Goal: Navigation & Orientation: Find specific page/section

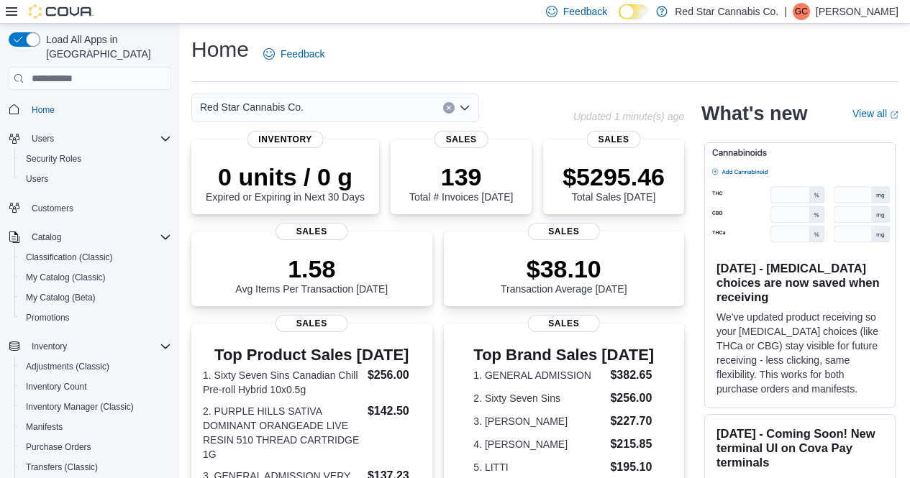
click at [466, 109] on icon "Open list of options" at bounding box center [464, 108] width 9 height 4
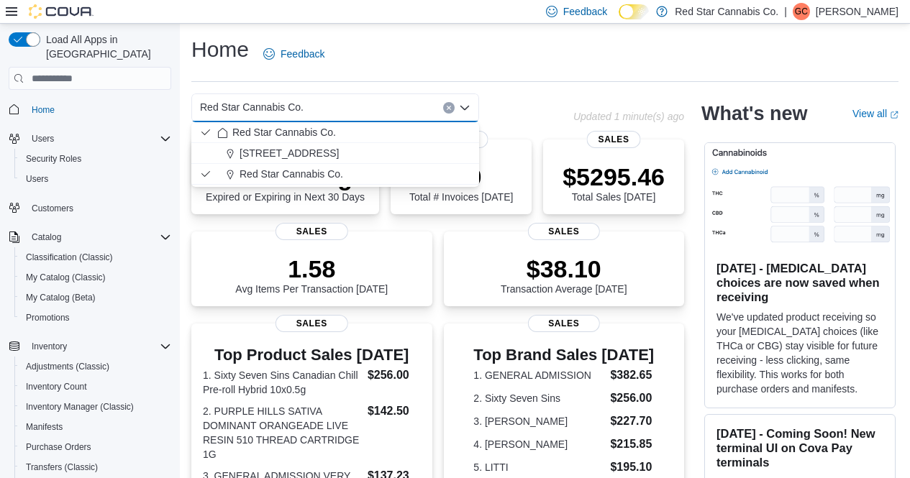
click at [466, 109] on icon "Close list of options" at bounding box center [464, 108] width 9 height 4
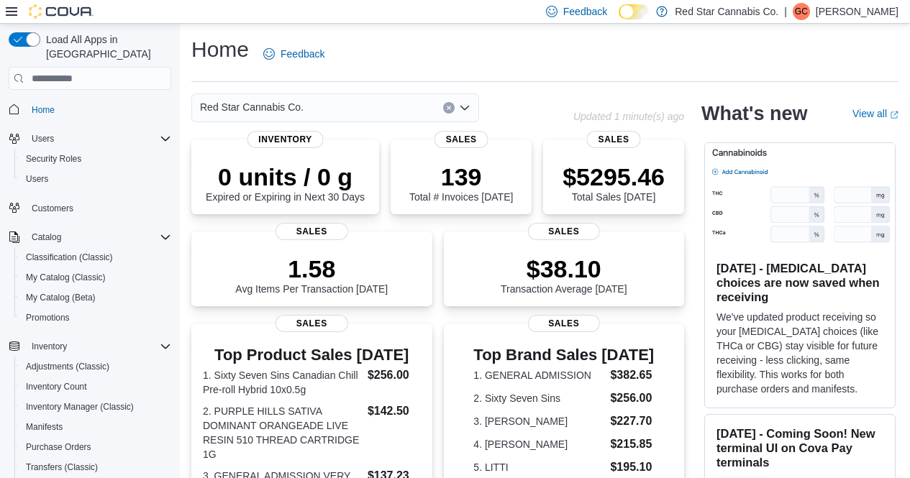
click at [467, 106] on icon "Open list of options" at bounding box center [464, 108] width 9 height 4
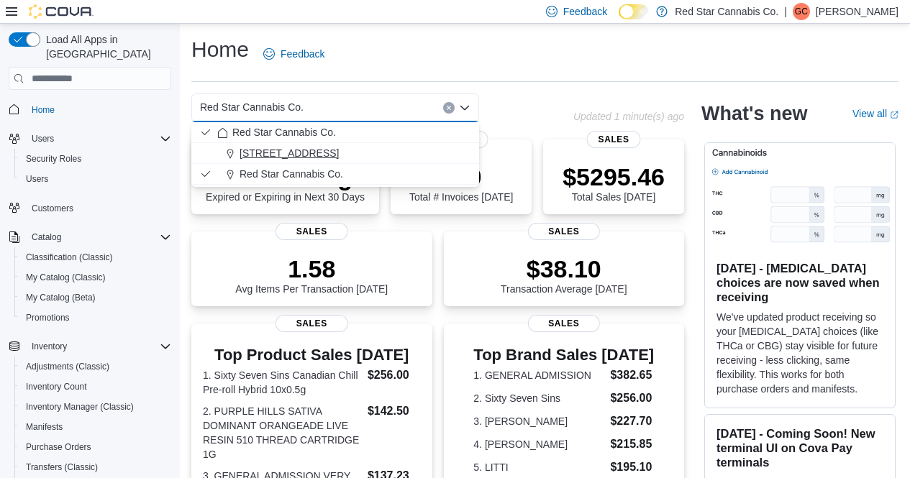
click at [322, 148] on div "[STREET_ADDRESS]" at bounding box center [343, 153] width 253 height 14
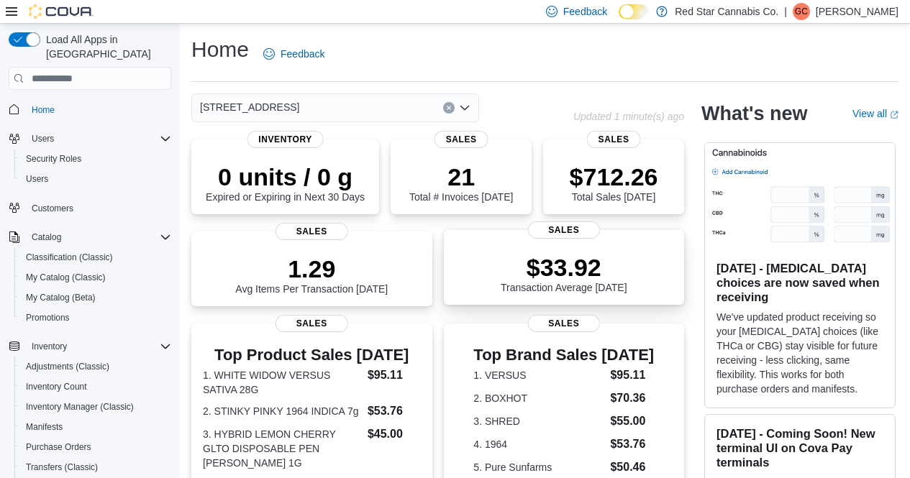
scroll to position [20, 0]
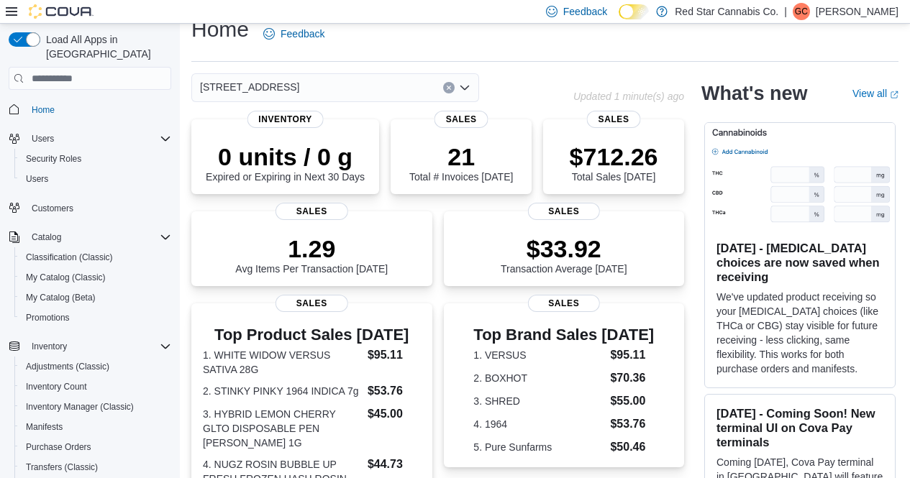
click at [461, 80] on div "[STREET_ADDRESS] Selected. [STREET_ADDRESS] Press Backspace to delete [STREET_A…" at bounding box center [335, 87] width 288 height 29
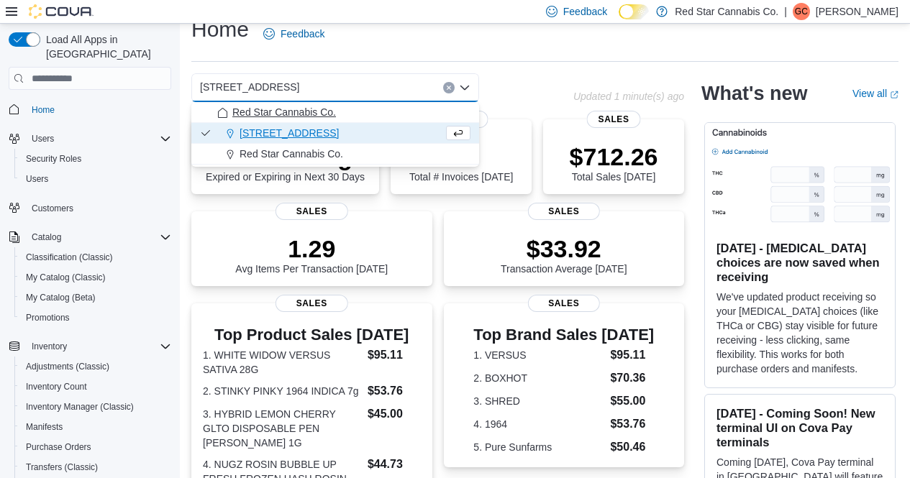
click at [357, 113] on div "Red Star Cannabis Co." at bounding box center [343, 112] width 253 height 14
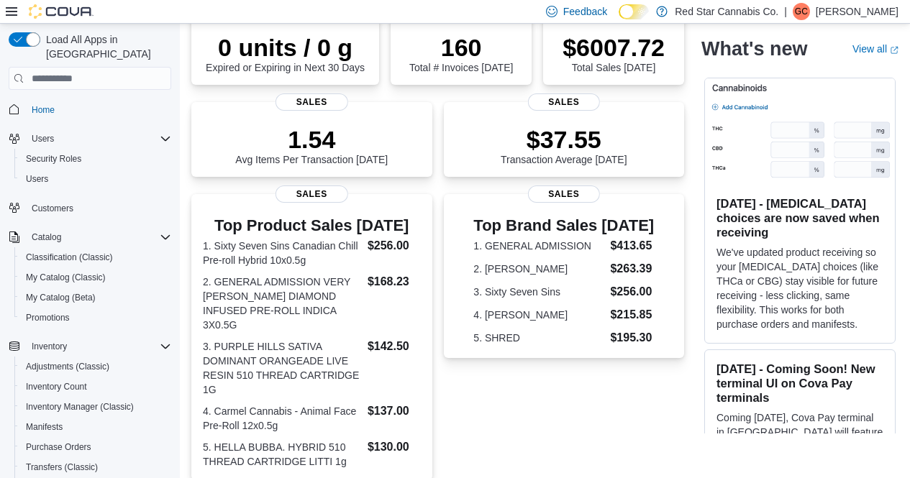
scroll to position [0, 0]
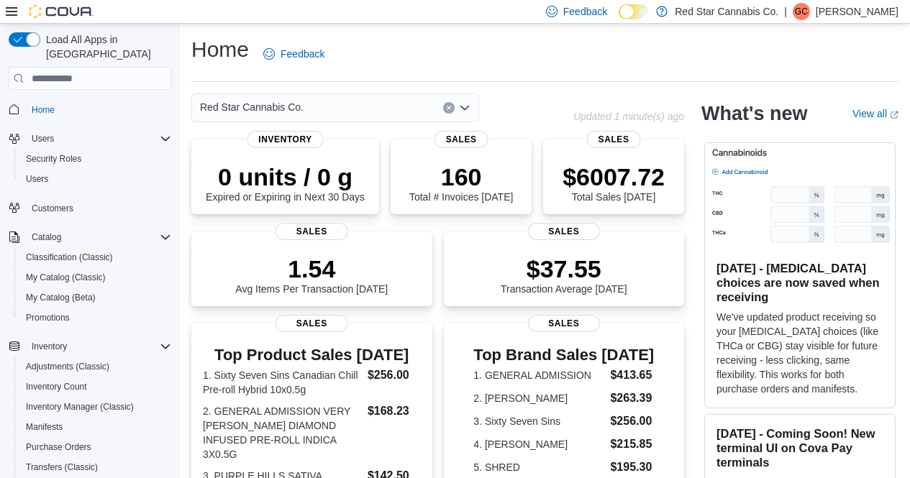
click at [462, 106] on icon "Open list of options" at bounding box center [464, 108] width 9 height 4
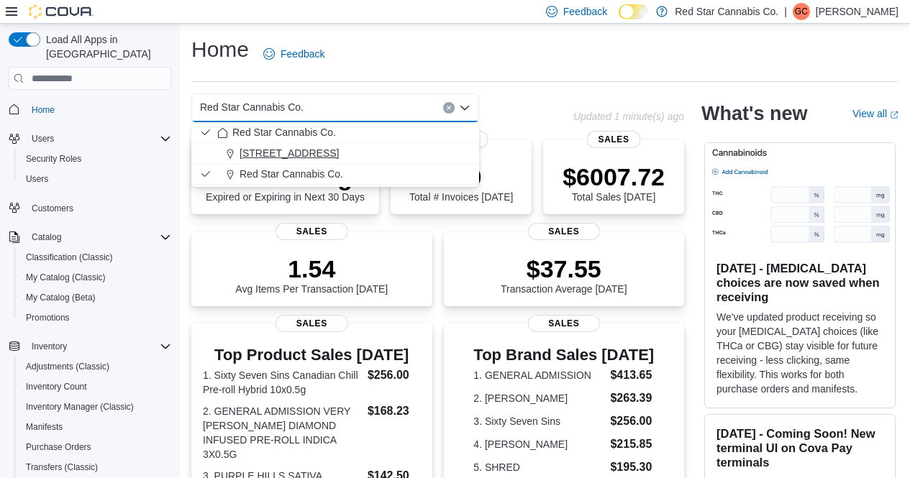
click at [316, 163] on button "[STREET_ADDRESS]" at bounding box center [335, 153] width 288 height 21
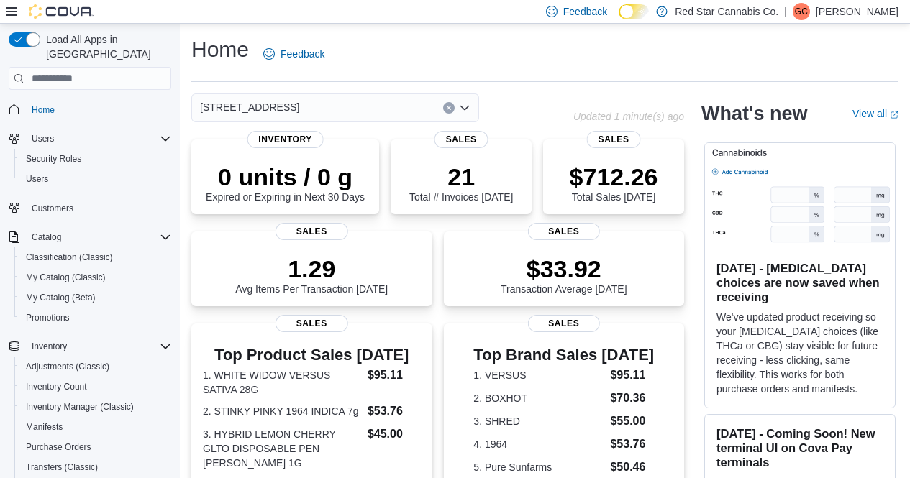
click at [462, 109] on icon "Open list of options" at bounding box center [465, 108] width 12 height 12
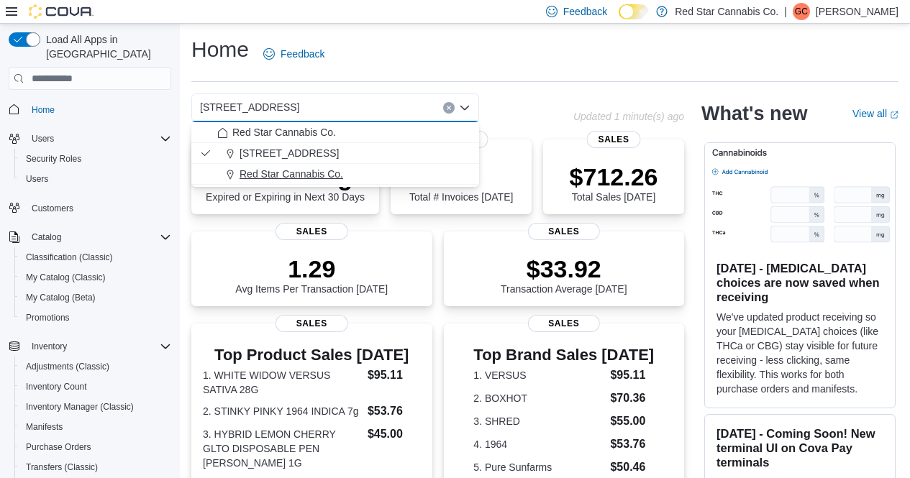
click at [331, 180] on span "Red Star Cannabis Co." at bounding box center [291, 174] width 104 height 14
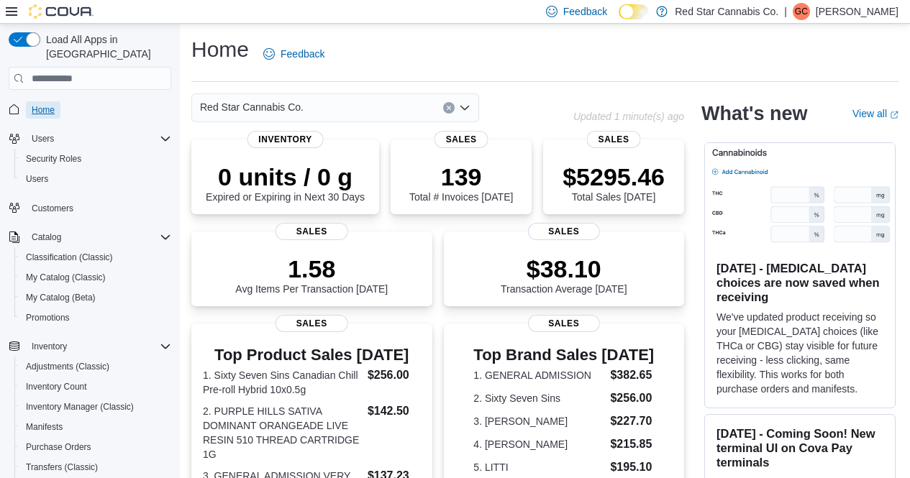
click at [47, 104] on span "Home" at bounding box center [43, 110] width 23 height 12
click at [52, 101] on span "Home" at bounding box center [43, 109] width 23 height 17
